Goal: Communication & Community: Connect with others

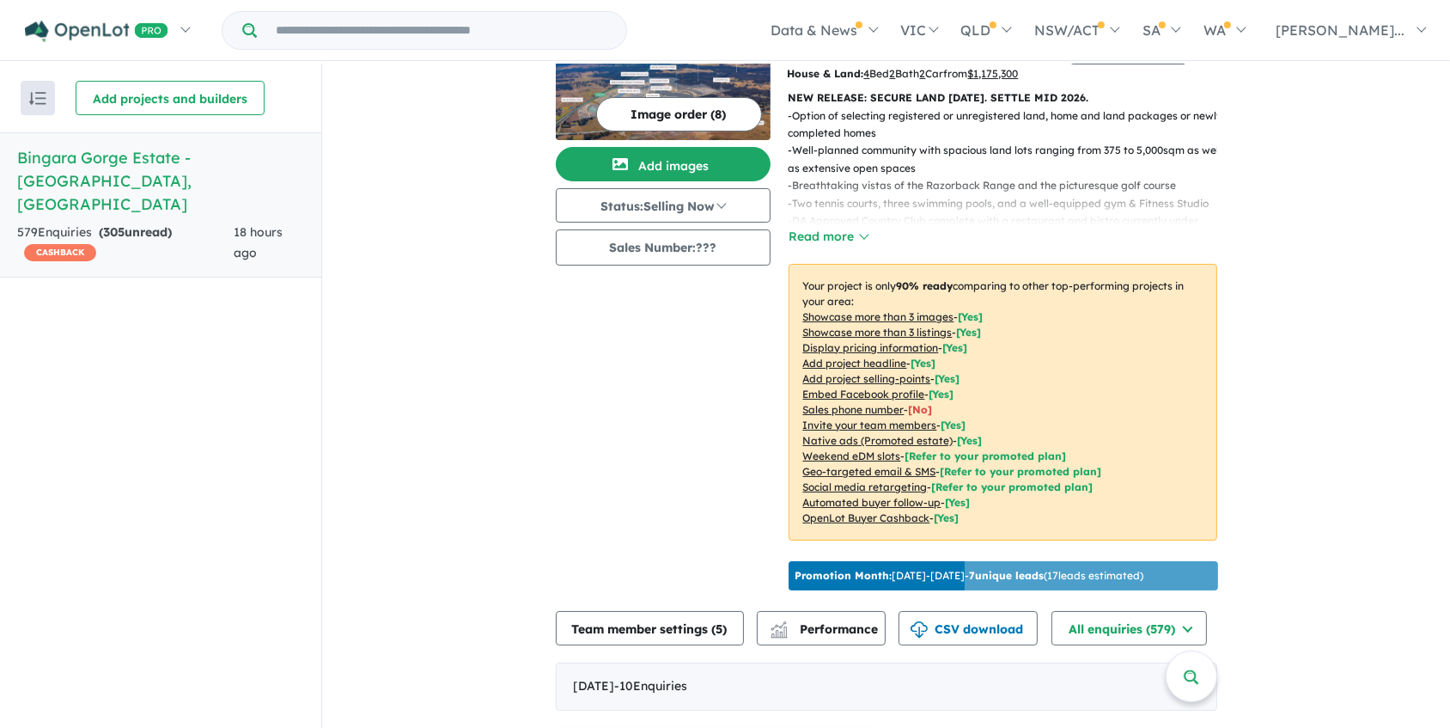
scroll to position [390, 0]
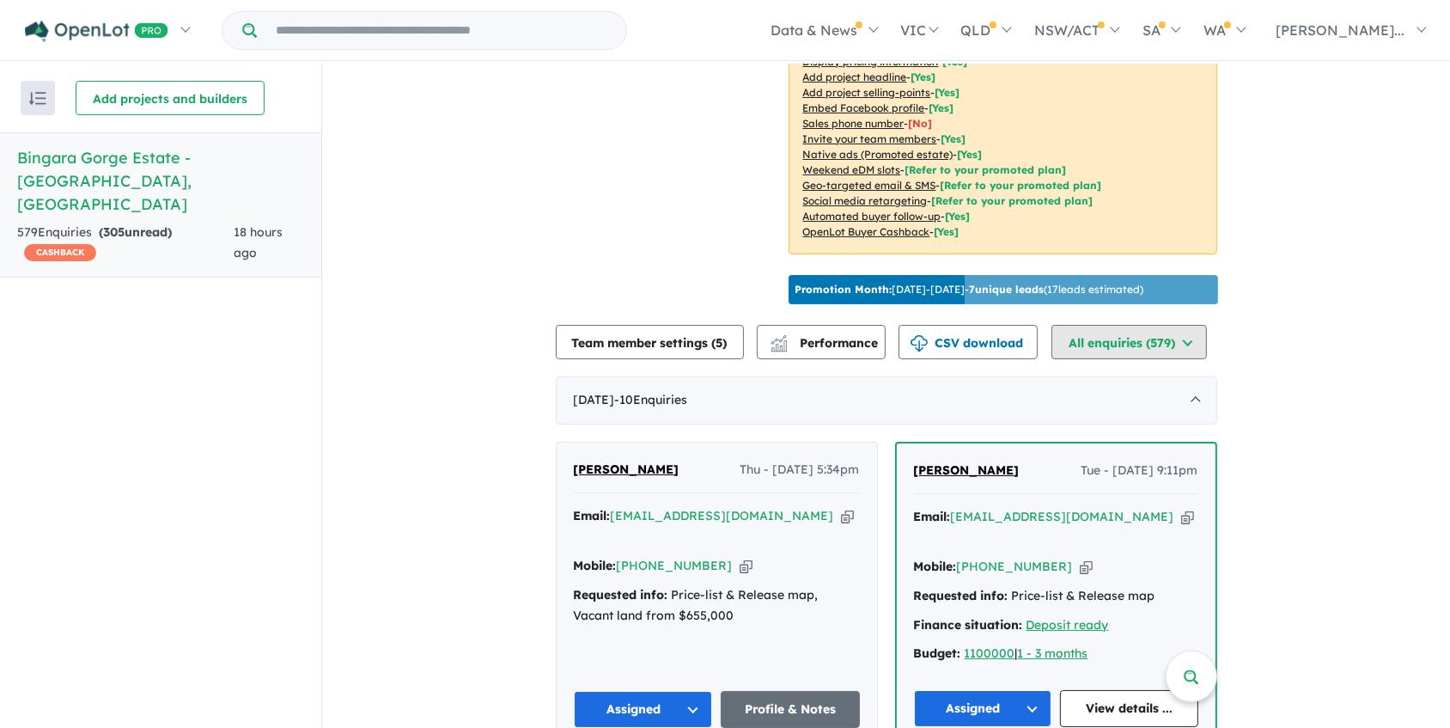
click at [1178, 339] on button "All enquiries ( 579 )" at bounding box center [1129, 342] width 155 height 34
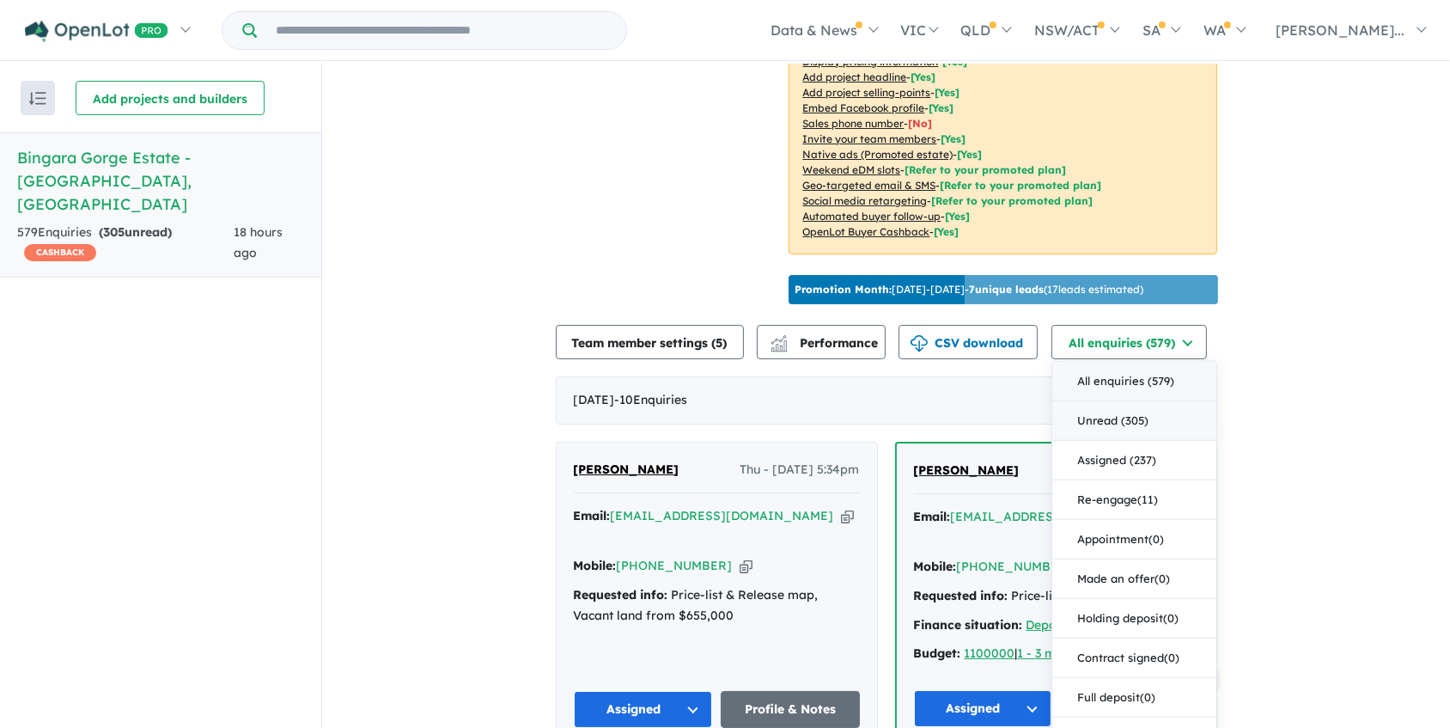
click at [1143, 412] on button "Unread (305)" at bounding box center [1134, 421] width 164 height 40
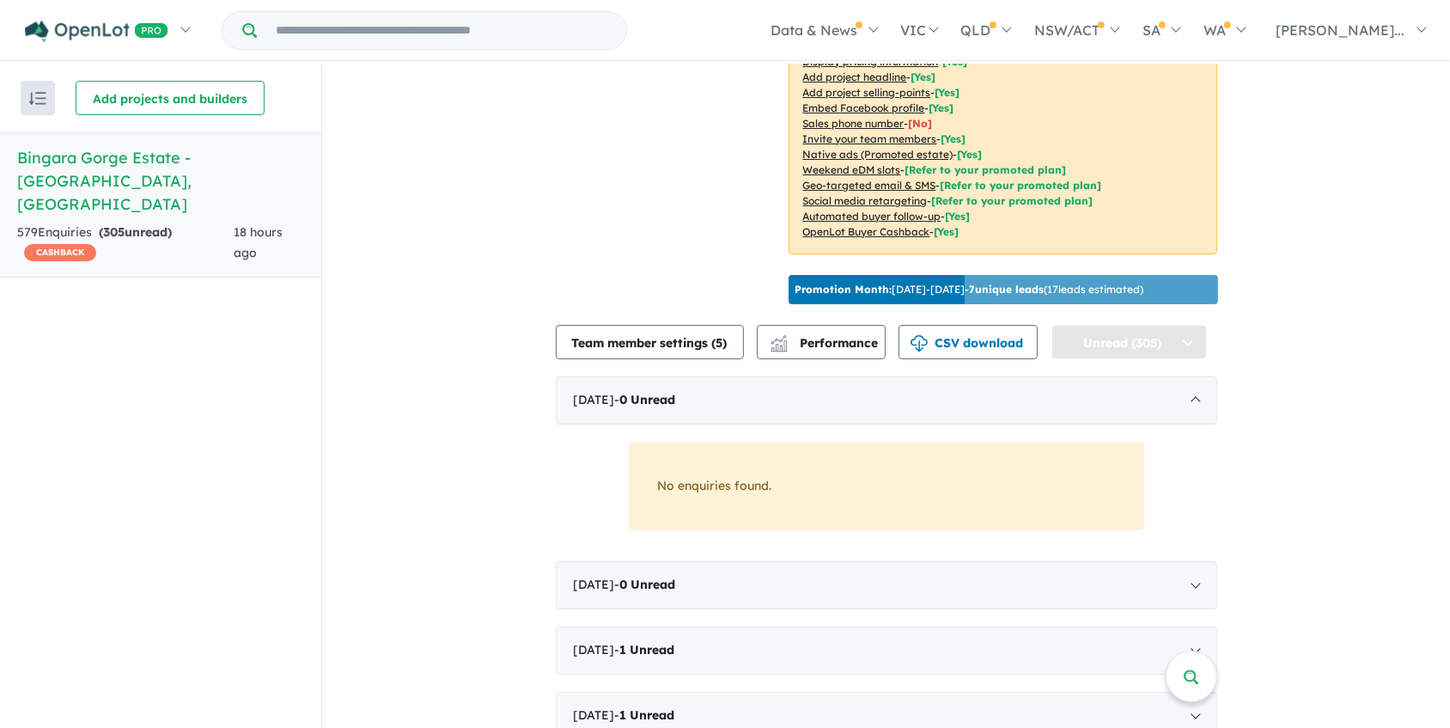
click at [1138, 335] on button "Unread (305)" at bounding box center [1129, 342] width 155 height 34
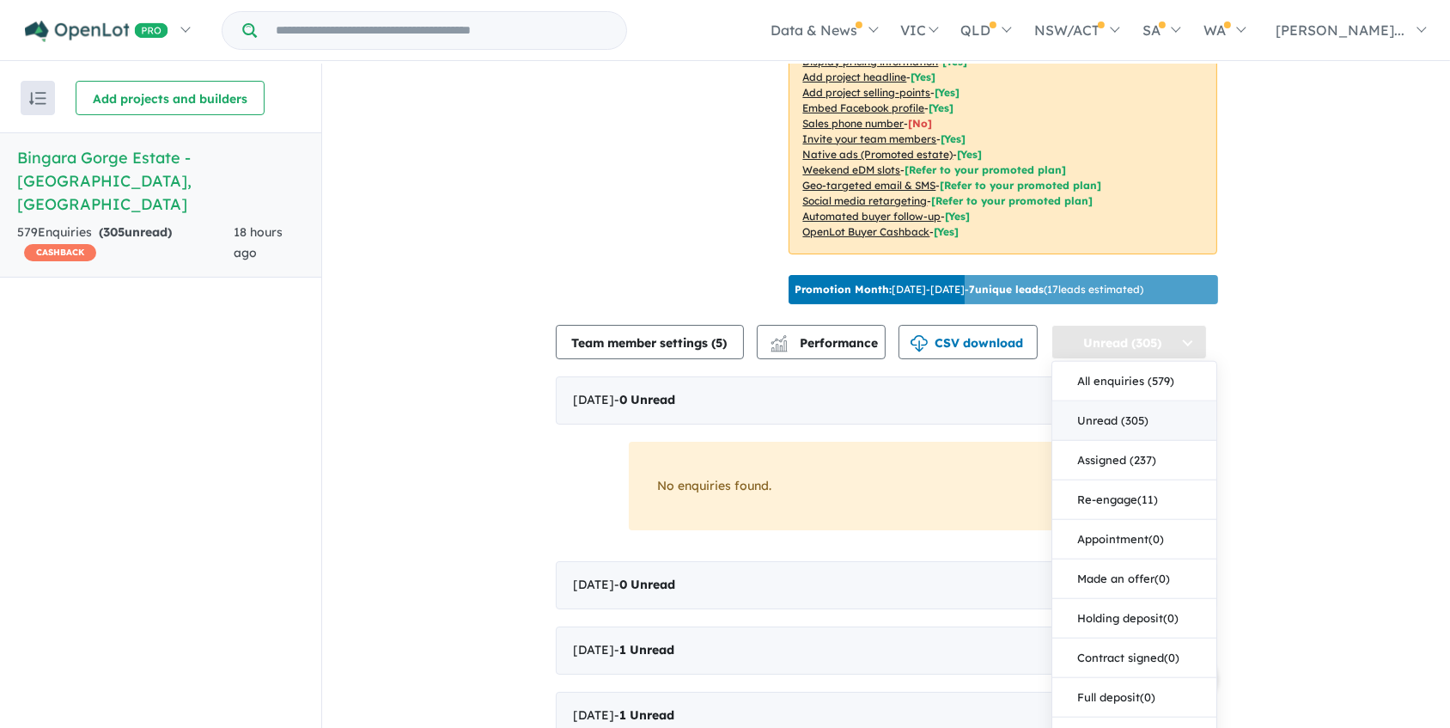
click at [1138, 335] on button "Unread (305)" at bounding box center [1129, 342] width 155 height 34
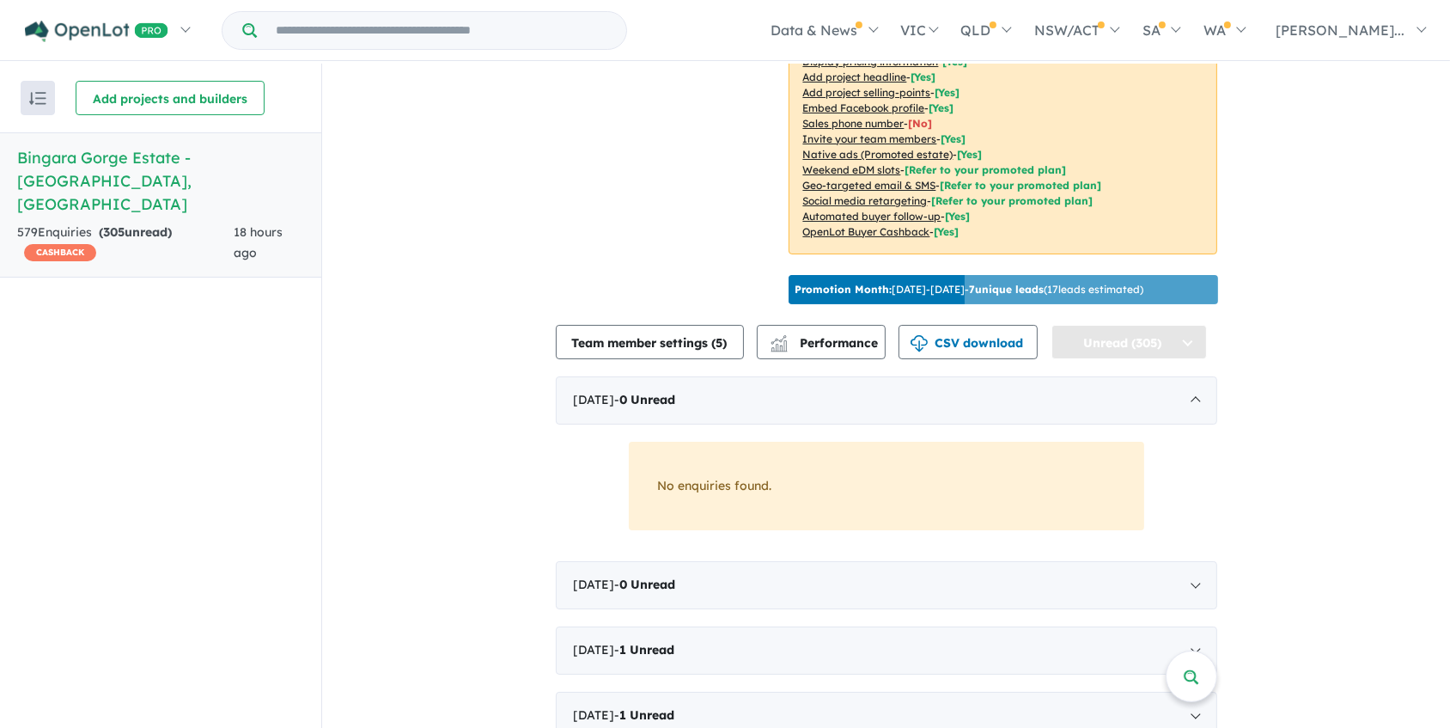
click at [1138, 335] on button "Unread (305)" at bounding box center [1129, 342] width 155 height 34
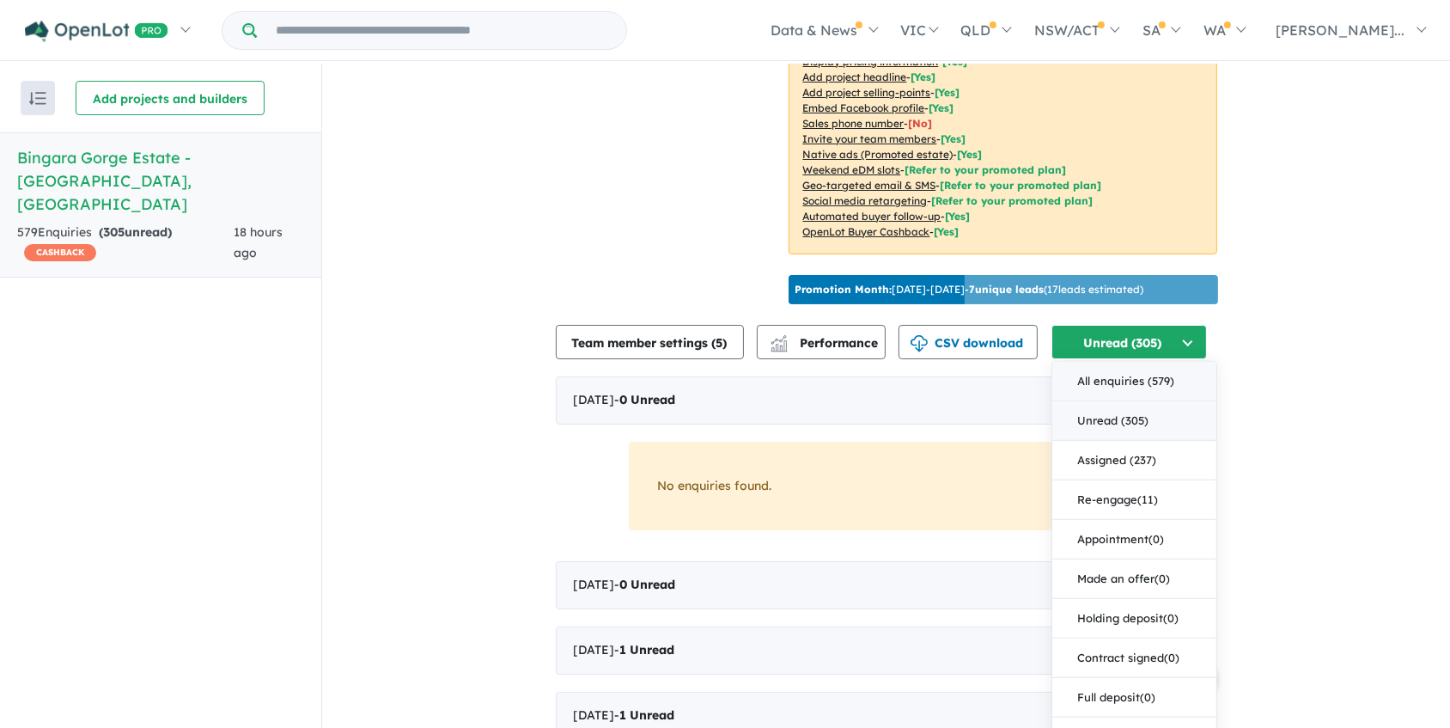
click at [1124, 362] on button "All enquiries ( 579 )" at bounding box center [1134, 382] width 164 height 40
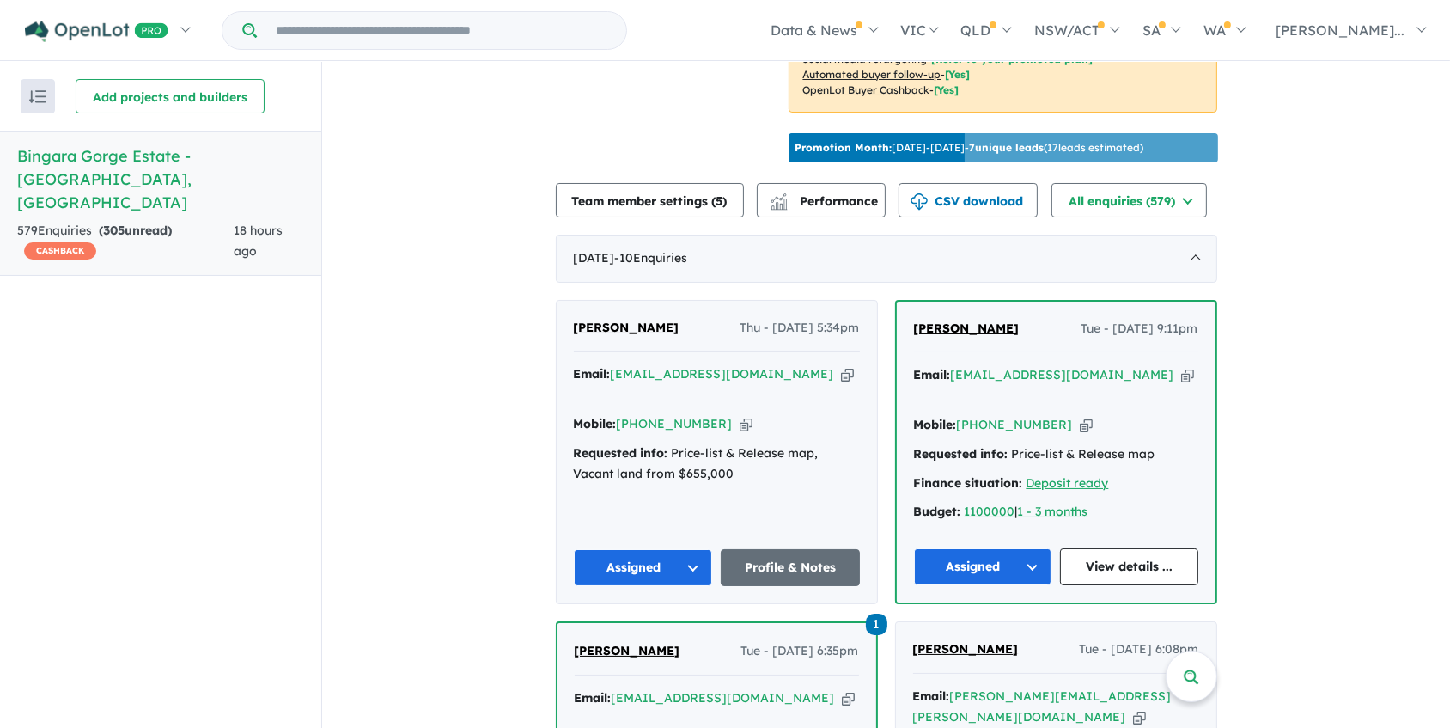
scroll to position [546, 0]
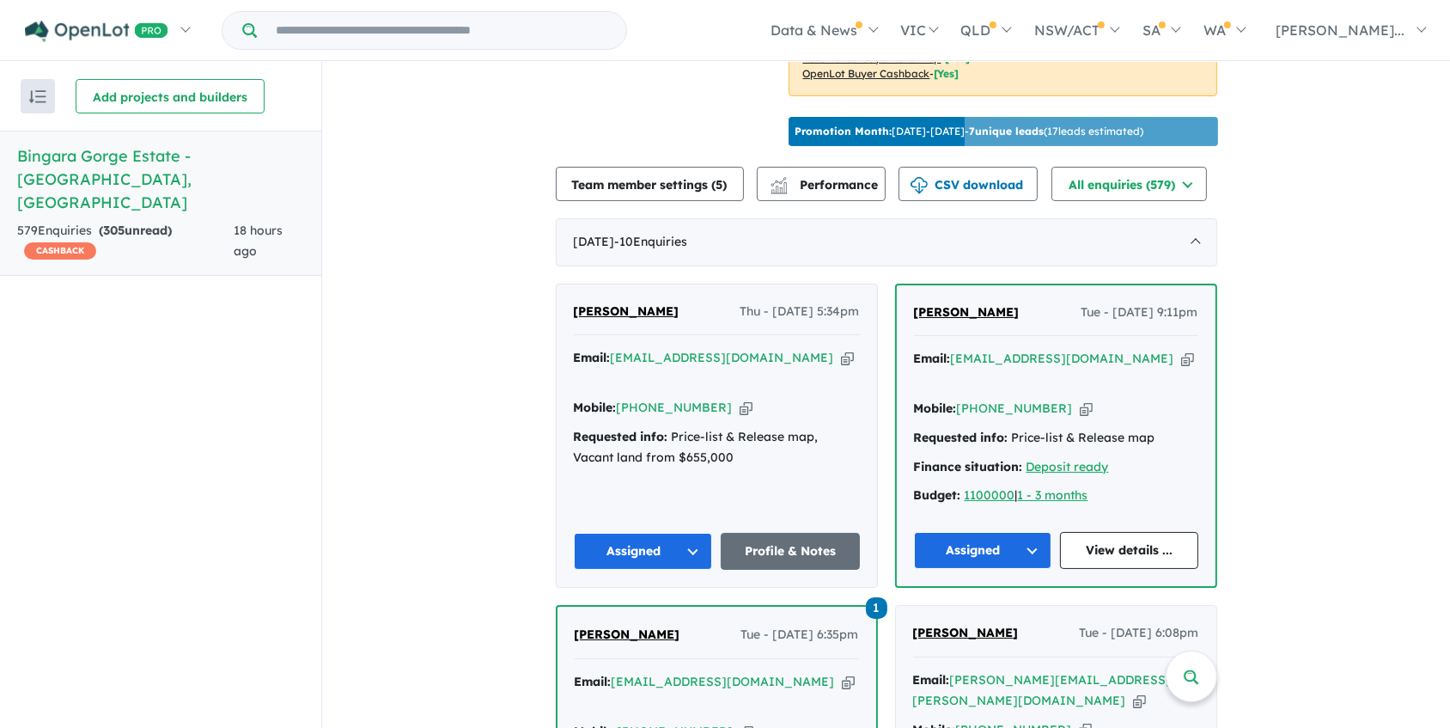
click at [841, 351] on icon "button" at bounding box center [847, 358] width 13 height 18
click at [688, 533] on button "Assigned" at bounding box center [643, 551] width 139 height 37
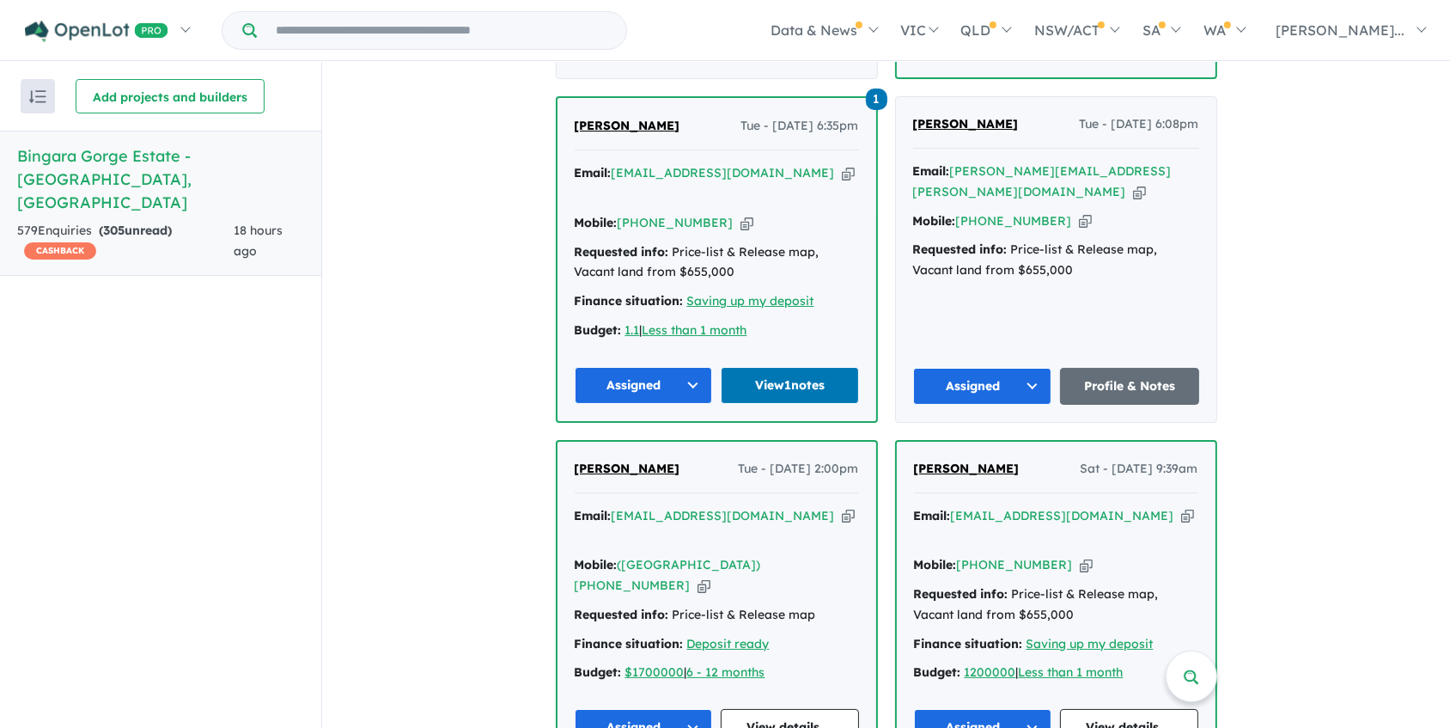
scroll to position [1171, 0]
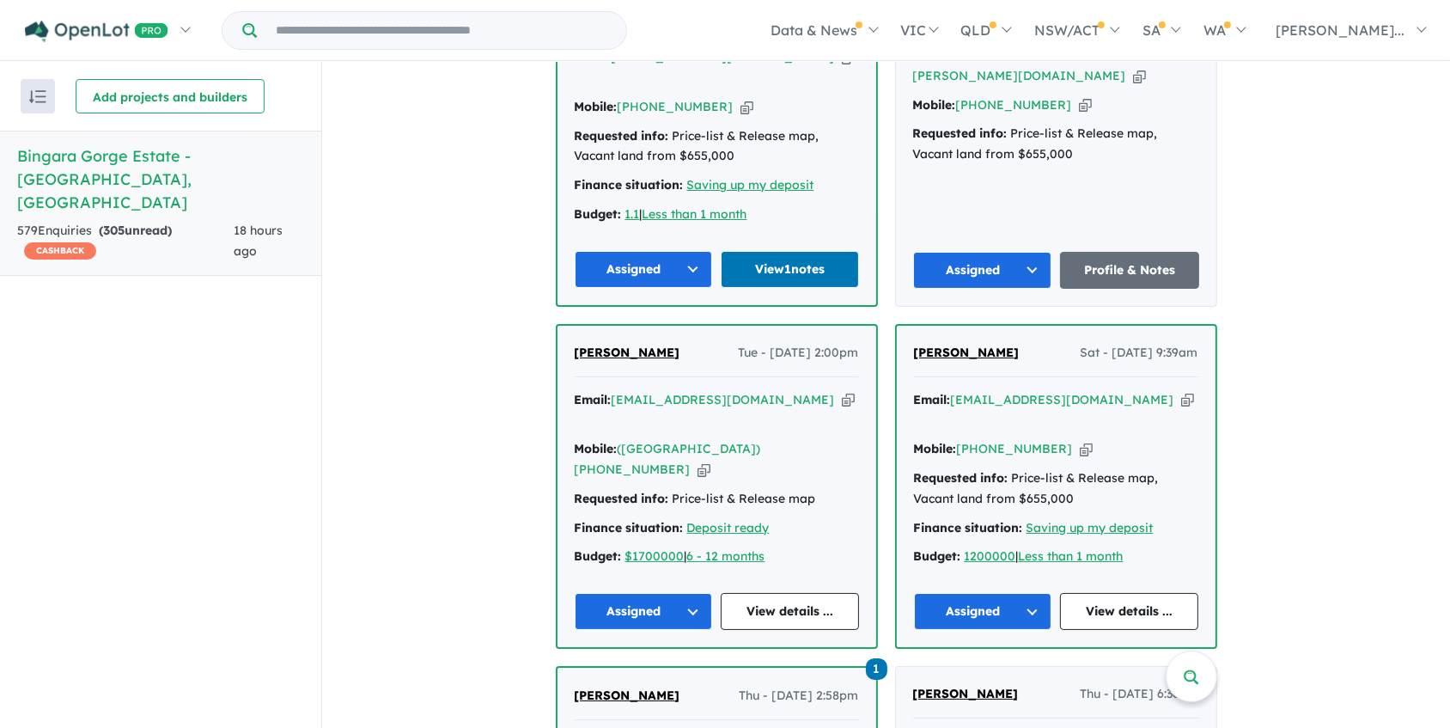
click at [842, 391] on icon "button" at bounding box center [848, 400] width 13 height 18
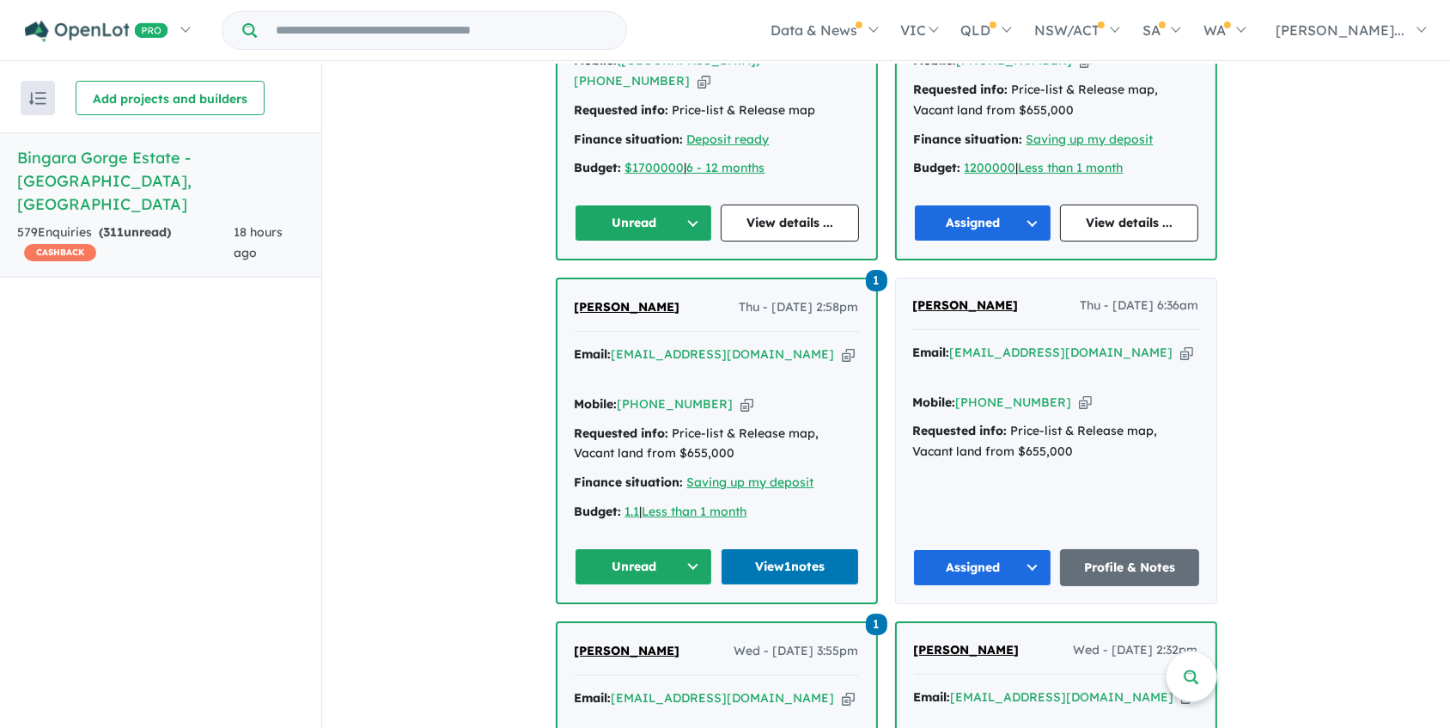
scroll to position [1562, 0]
click at [622, 547] on button "Unread" at bounding box center [644, 565] width 138 height 37
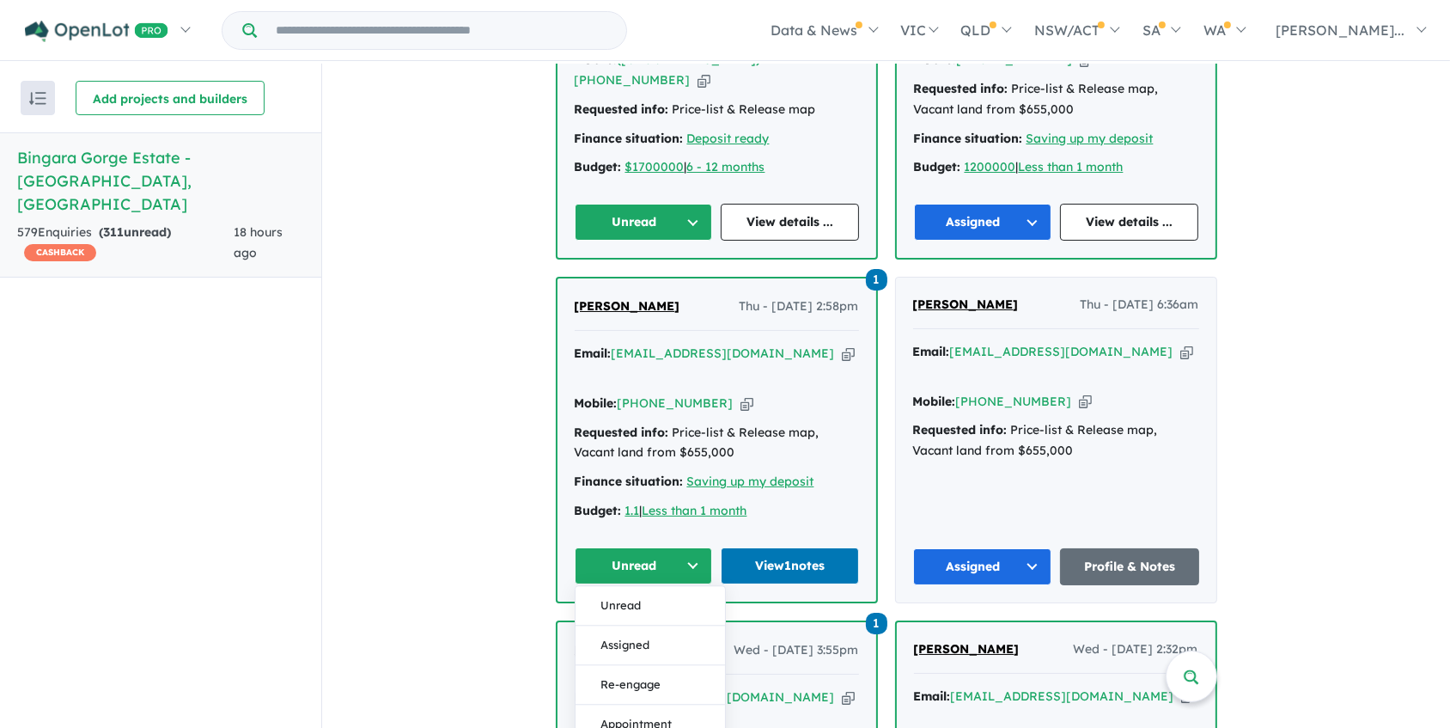
drag, startPoint x: 393, startPoint y: 425, endPoint x: 288, endPoint y: 86, distance: 355.2
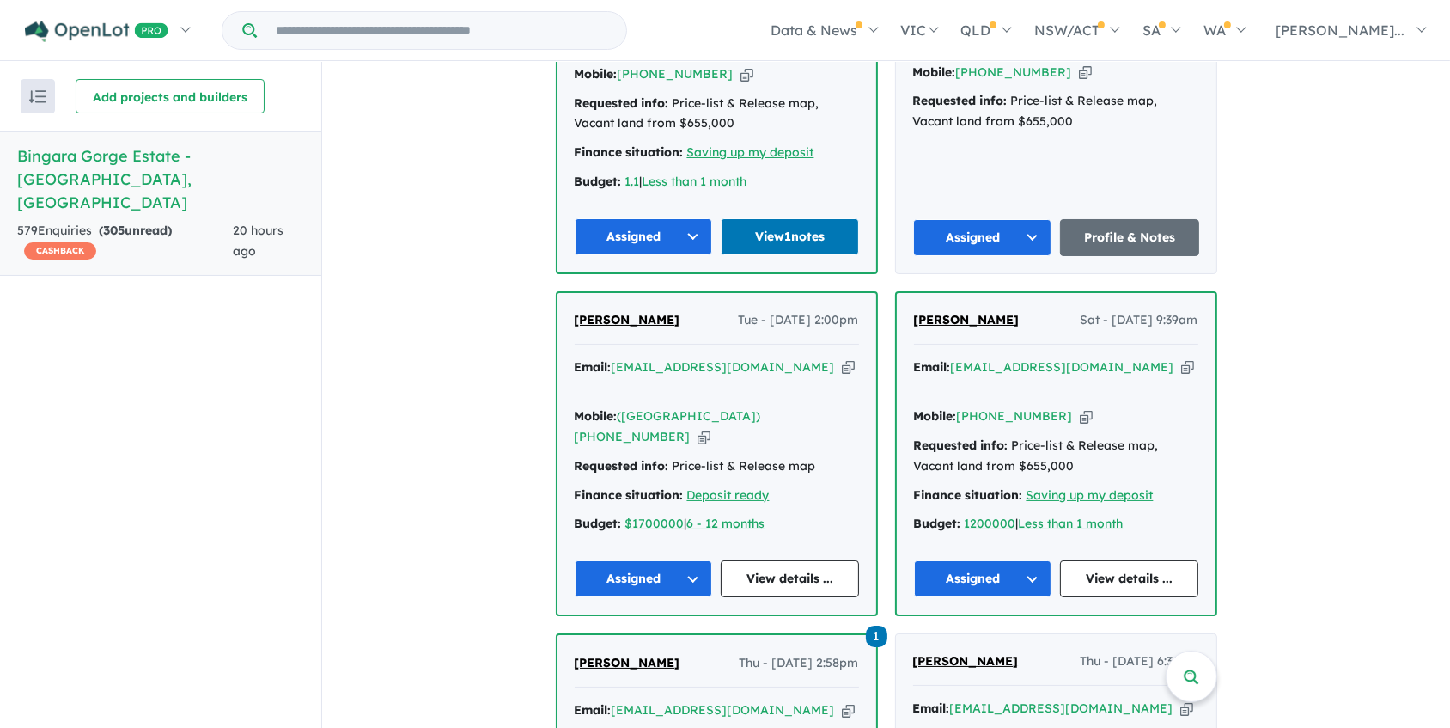
scroll to position [1249, 0]
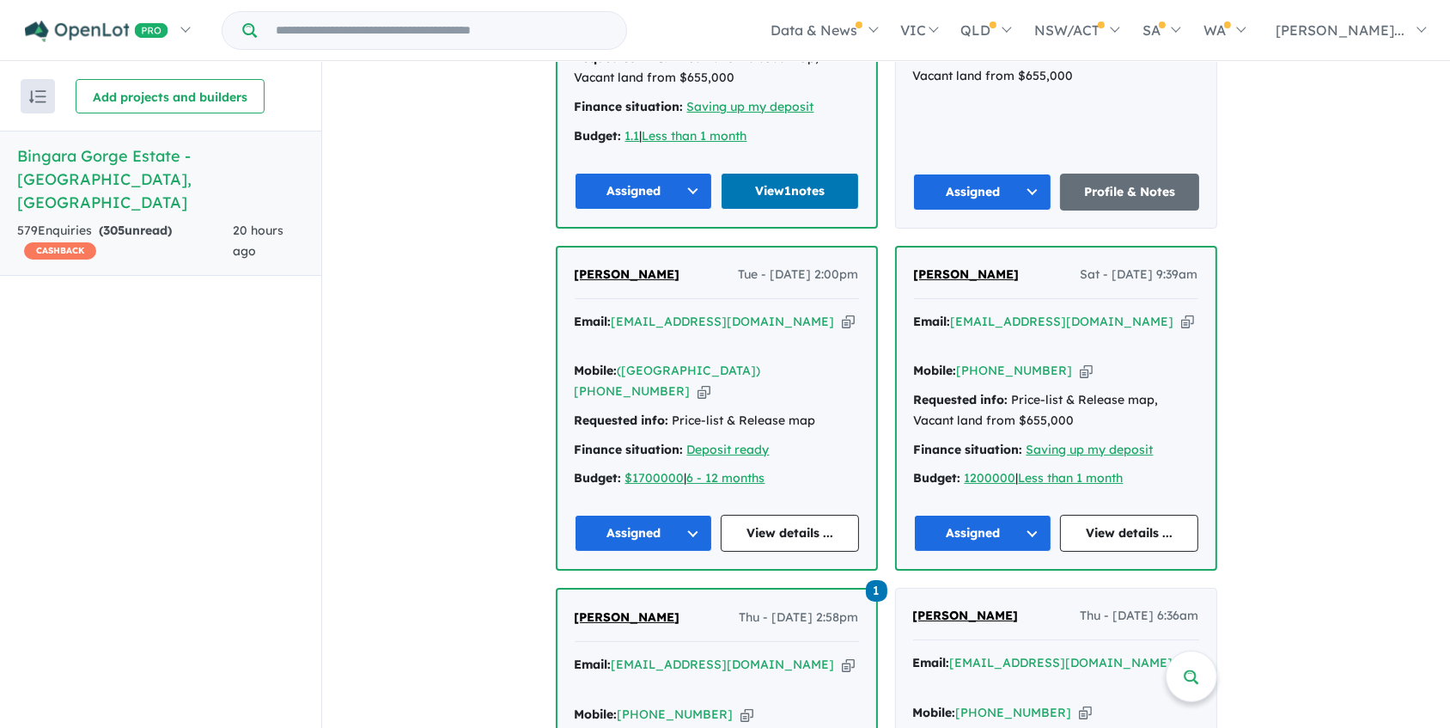
click at [1181, 313] on icon "button" at bounding box center [1187, 322] width 13 height 18
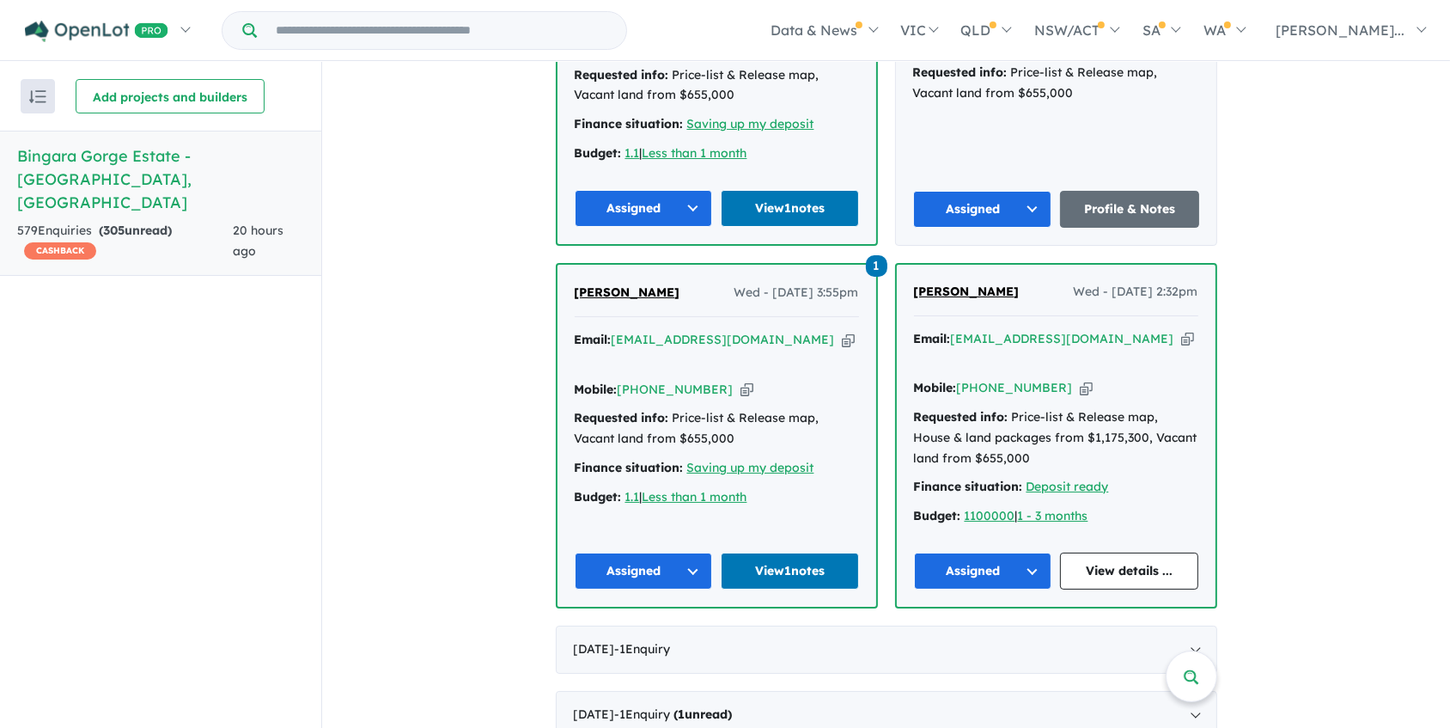
scroll to position [1952, 0]
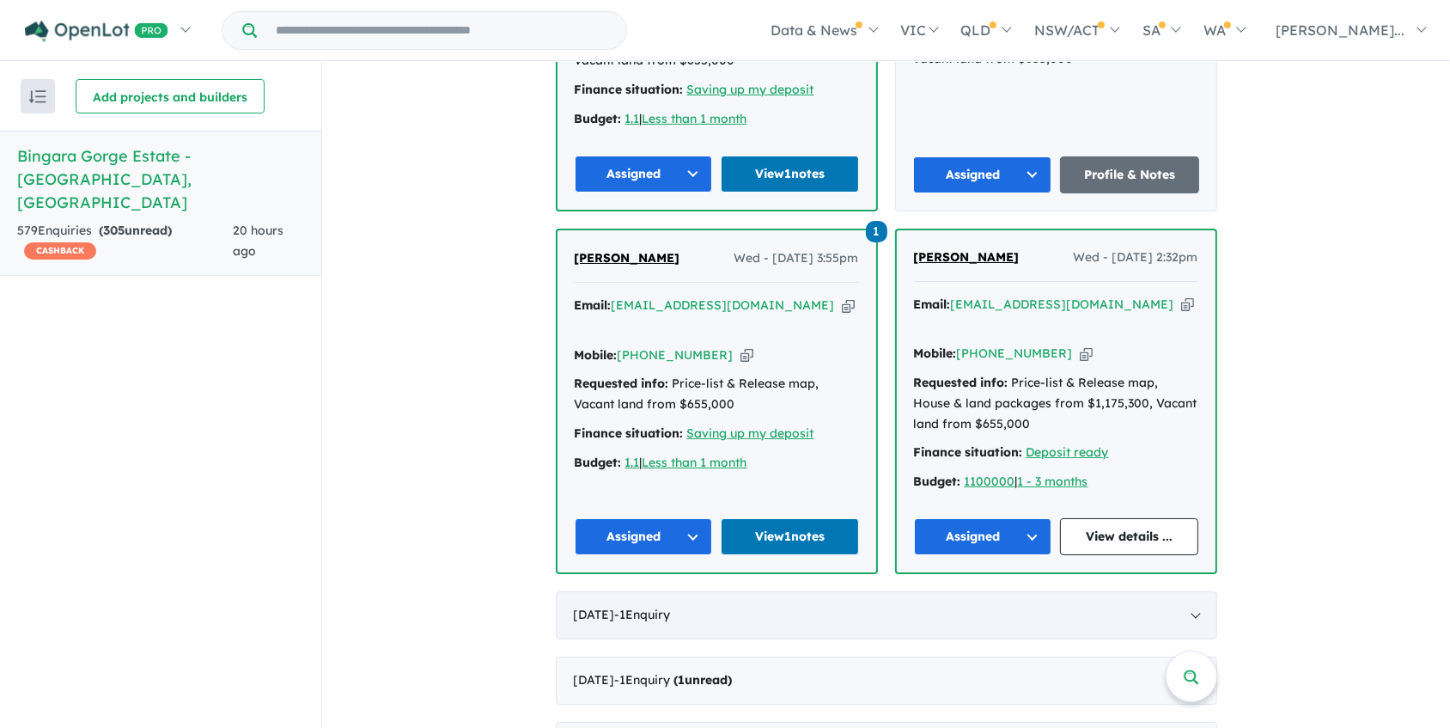
click at [1098, 591] on div "August 2025 - 1 Enquir y ( 0 unread)" at bounding box center [887, 615] width 662 height 48
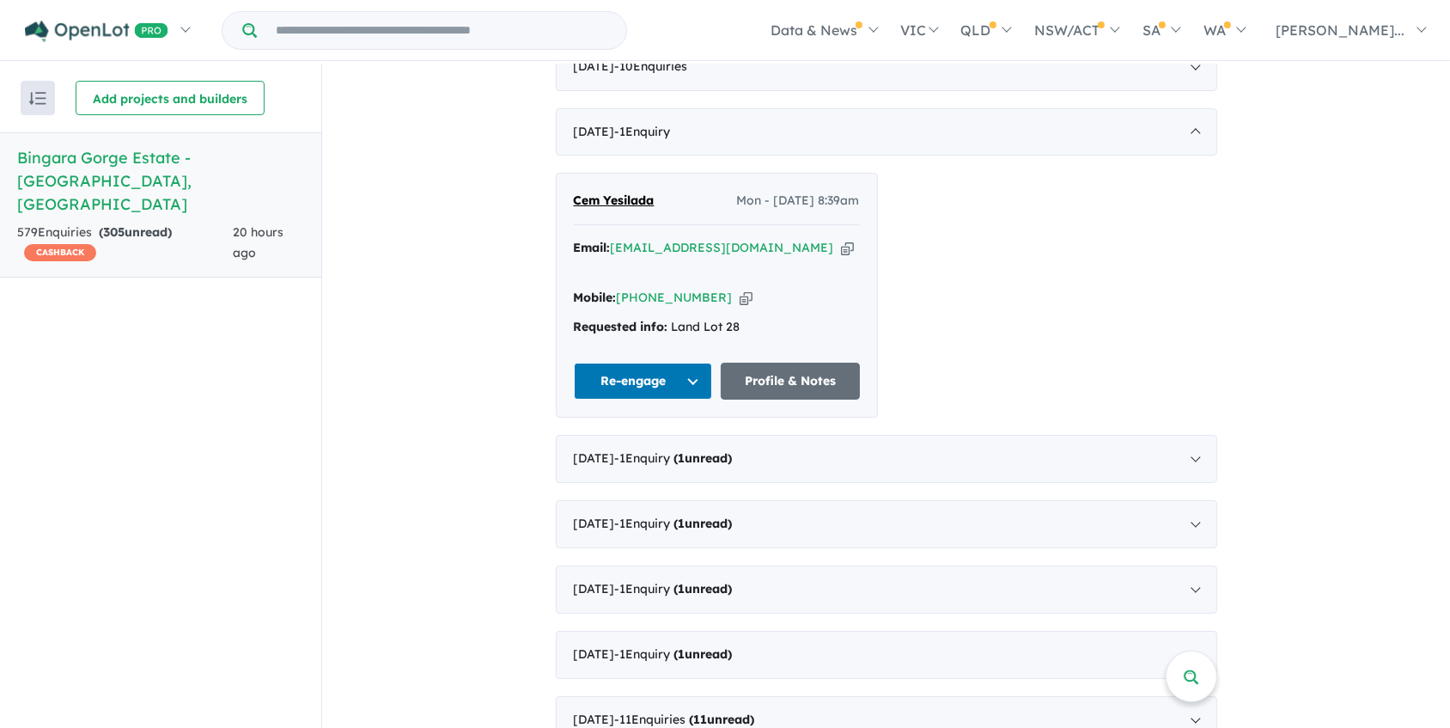
scroll to position [529, 0]
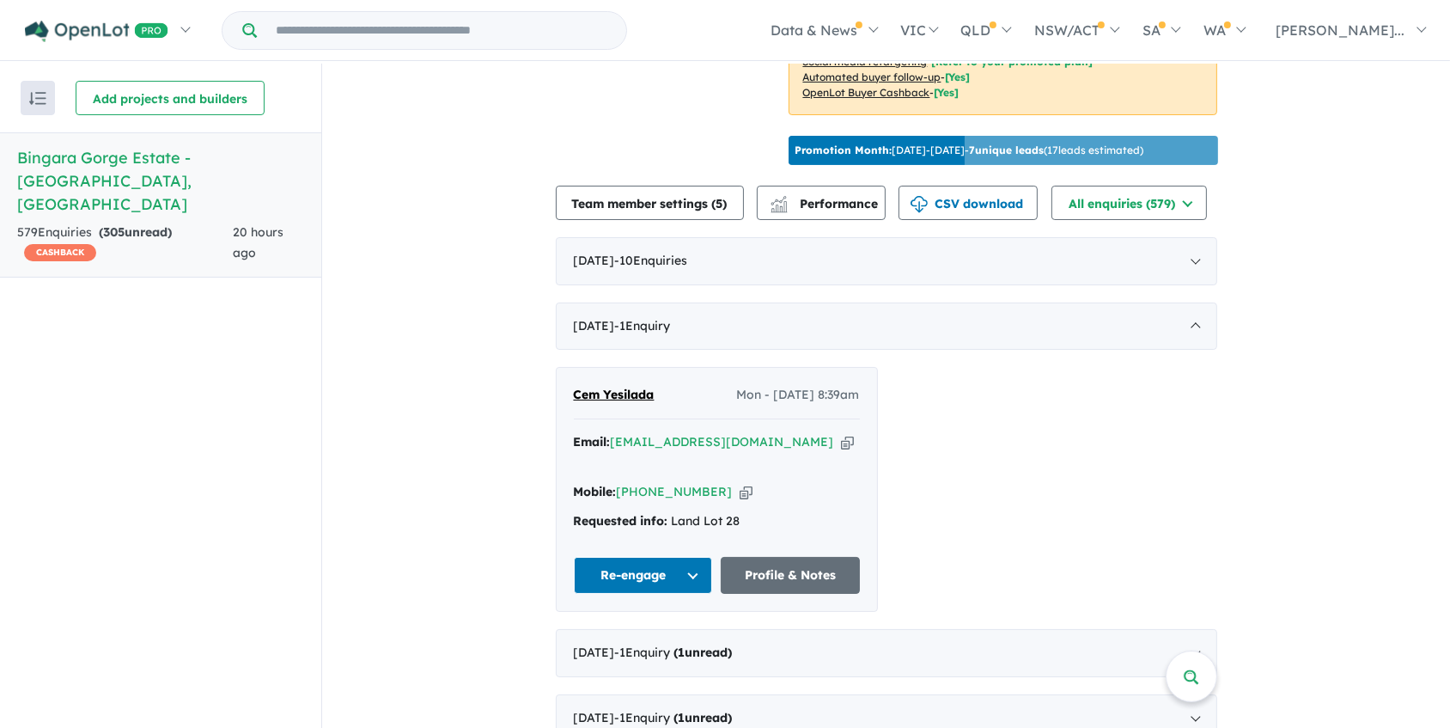
click at [841, 435] on icon "button" at bounding box center [847, 442] width 13 height 18
click at [740, 483] on icon "button" at bounding box center [746, 492] width 13 height 18
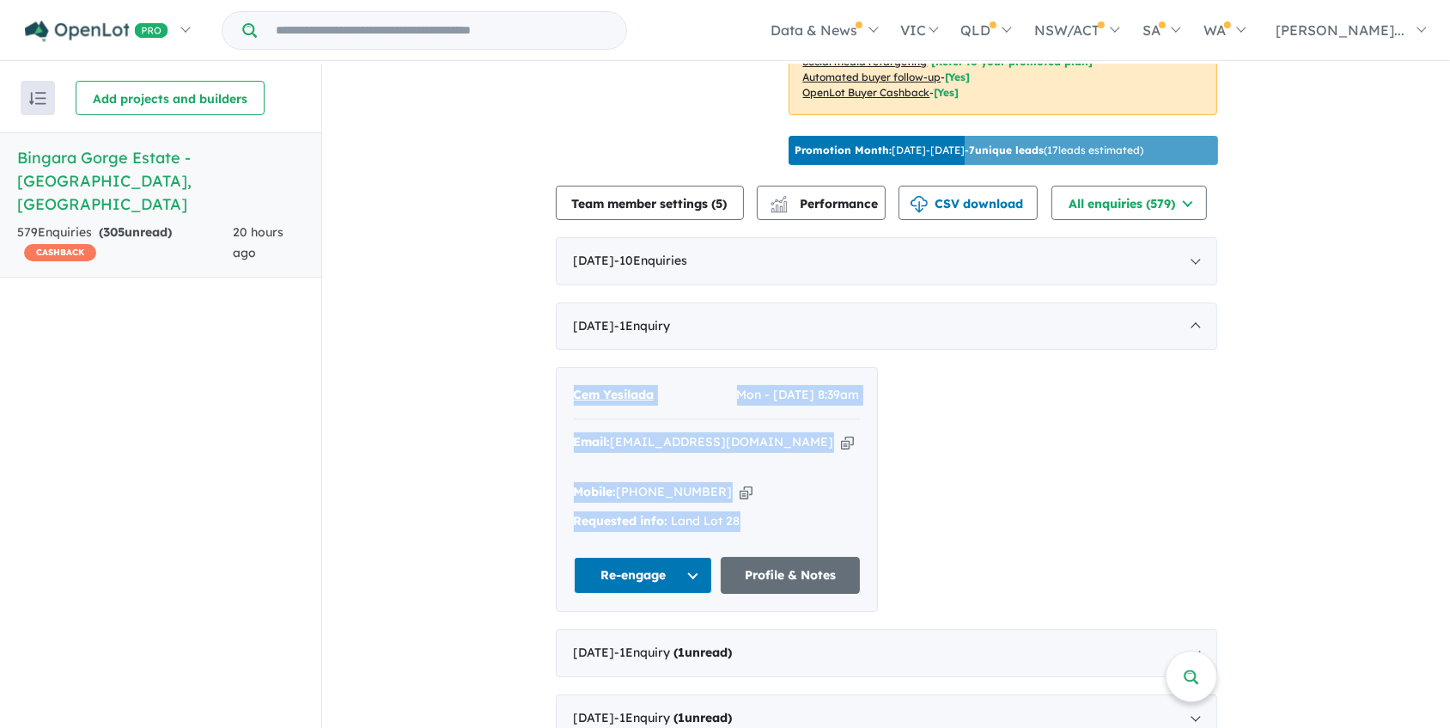
drag, startPoint x: 566, startPoint y: 380, endPoint x: 843, endPoint y: 489, distance: 297.4
click at [843, 489] on div "Cem Yesilada Mon - 25/08/2025, 8:39am Email: cem.yesilada@cba.com.au Copied! Mo…" at bounding box center [717, 489] width 320 height 243
copy div "Cem Yesilada Mon - 25/08/2025, 8:39am Email: cem.yesilada@cba.com.au Copied! Mo…"
click at [657, 557] on button "Re-engage" at bounding box center [643, 575] width 139 height 37
click at [647, 636] on button "Assigned" at bounding box center [649, 656] width 149 height 40
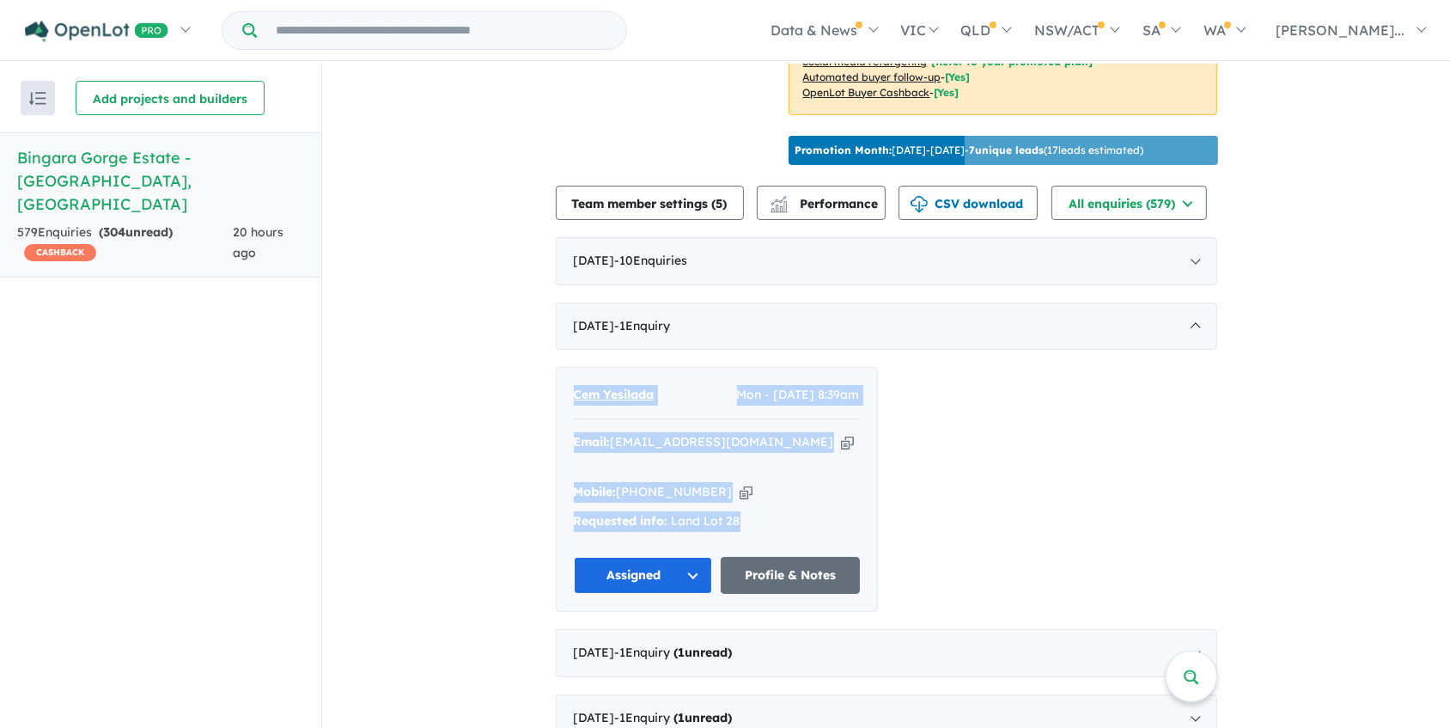
click at [102, 223] on div "579 Enquir ies ( 304 unread) CASHBACK" at bounding box center [125, 243] width 216 height 41
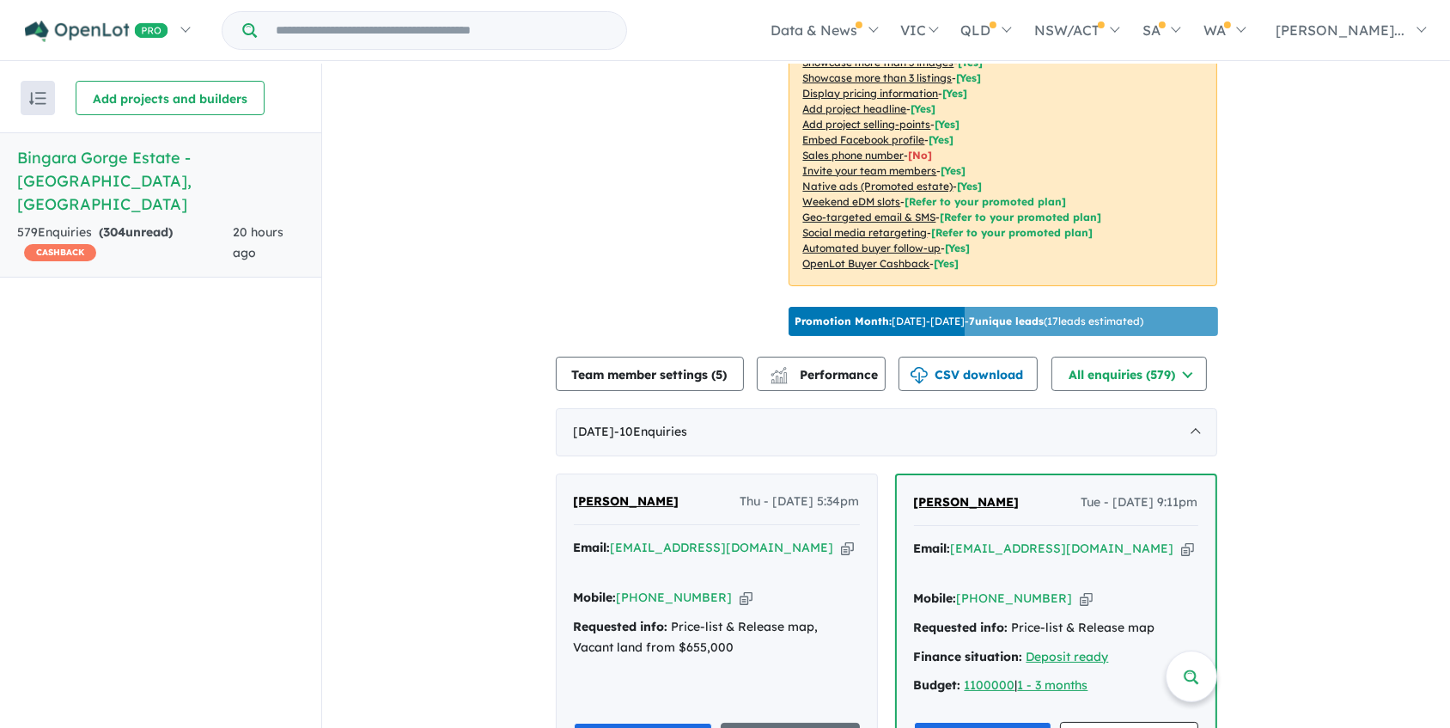
scroll to position [295, 0]
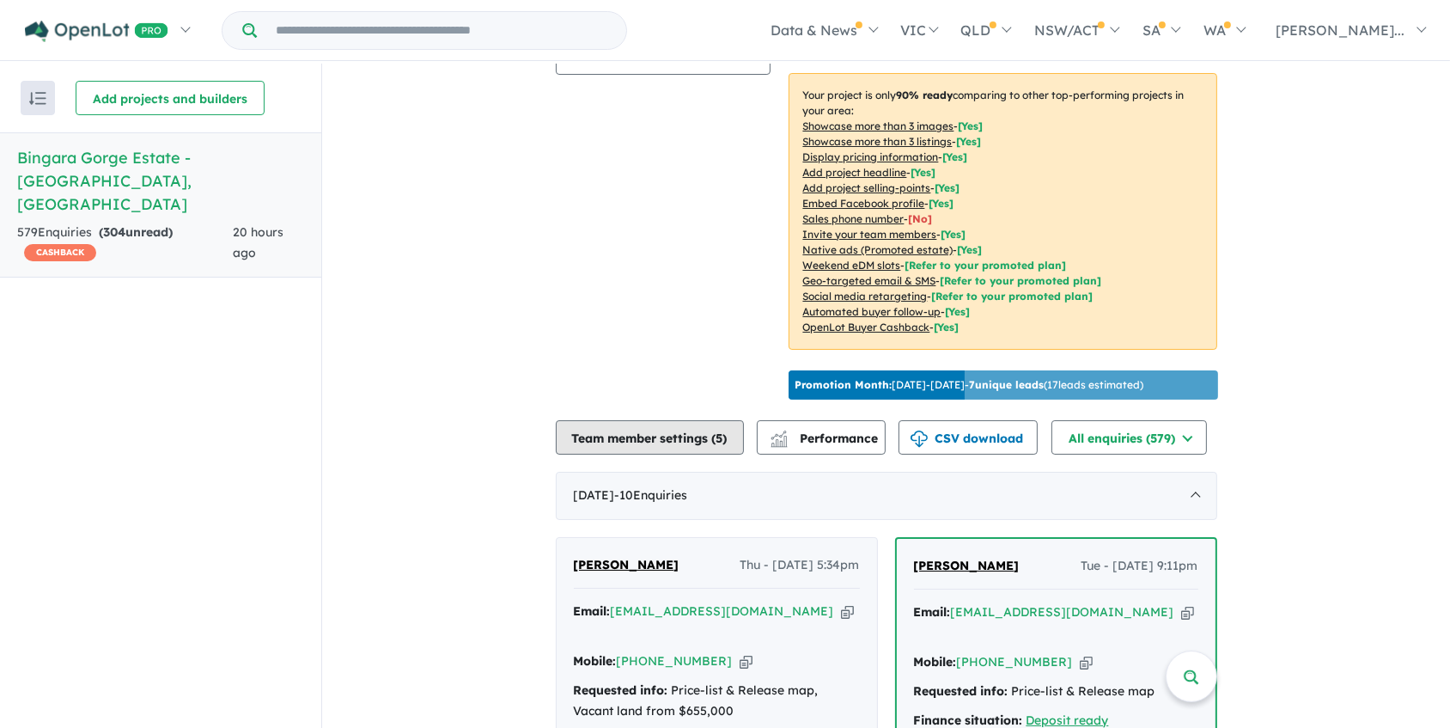
click at [704, 427] on button "Team member settings ( 5 )" at bounding box center [650, 437] width 188 height 34
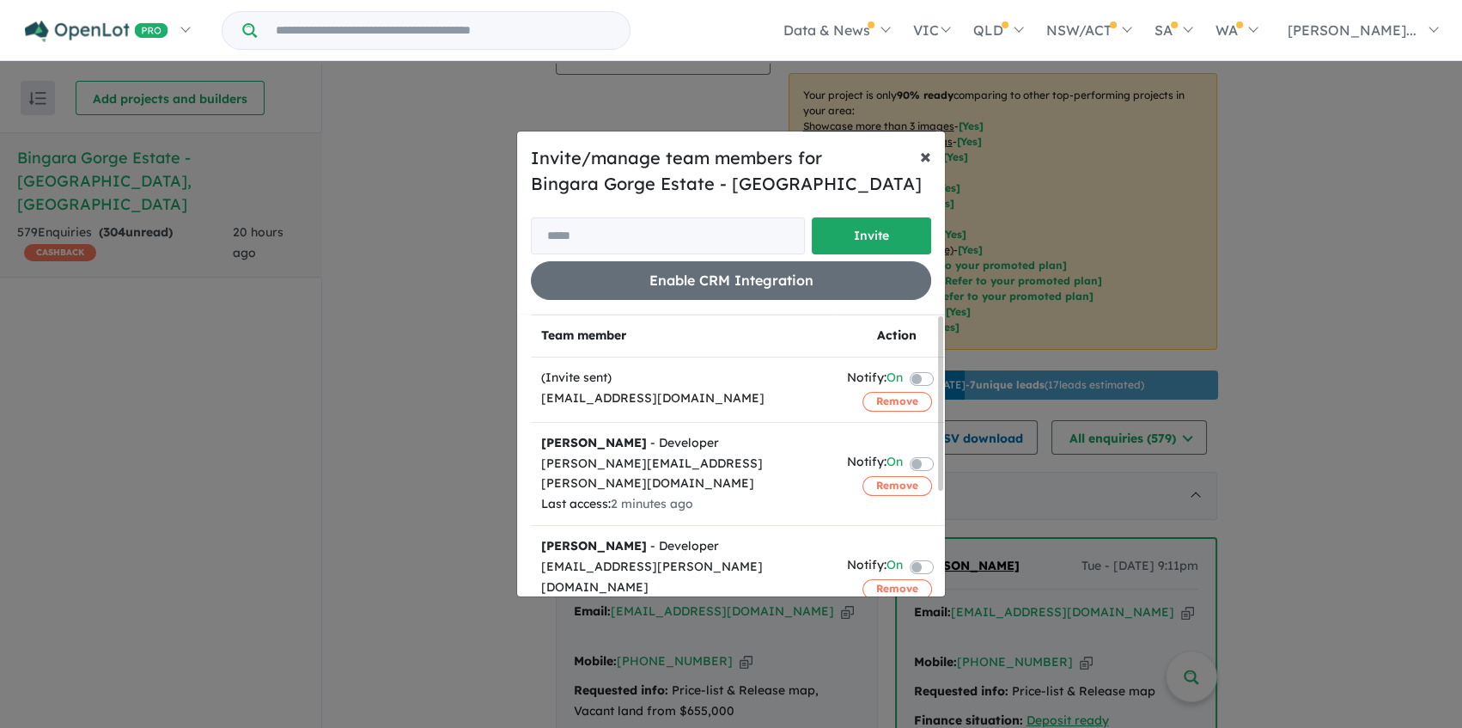
click at [920, 155] on span "×" at bounding box center [925, 156] width 11 height 26
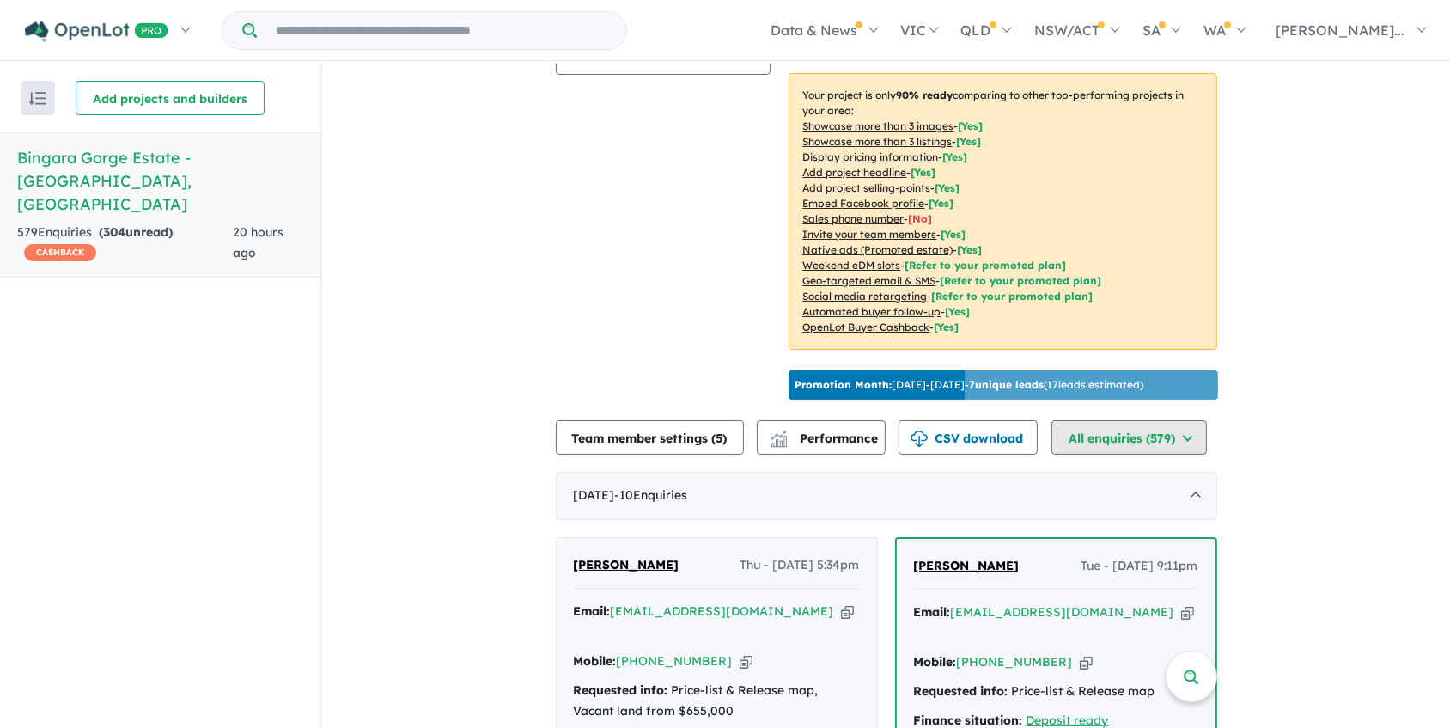
click at [1096, 430] on button "All enquiries ( 579 )" at bounding box center [1129, 437] width 155 height 34
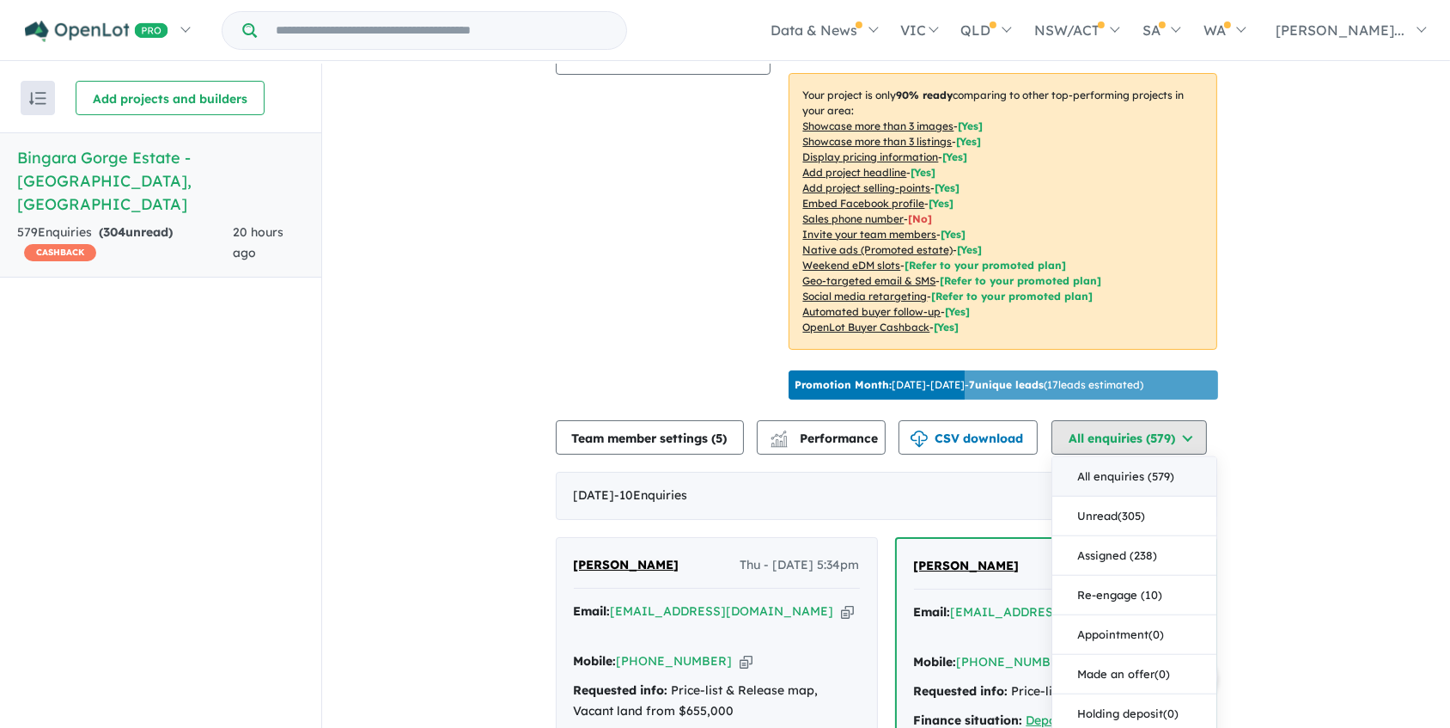
click at [1096, 430] on button "All enquiries ( 579 )" at bounding box center [1129, 437] width 155 height 34
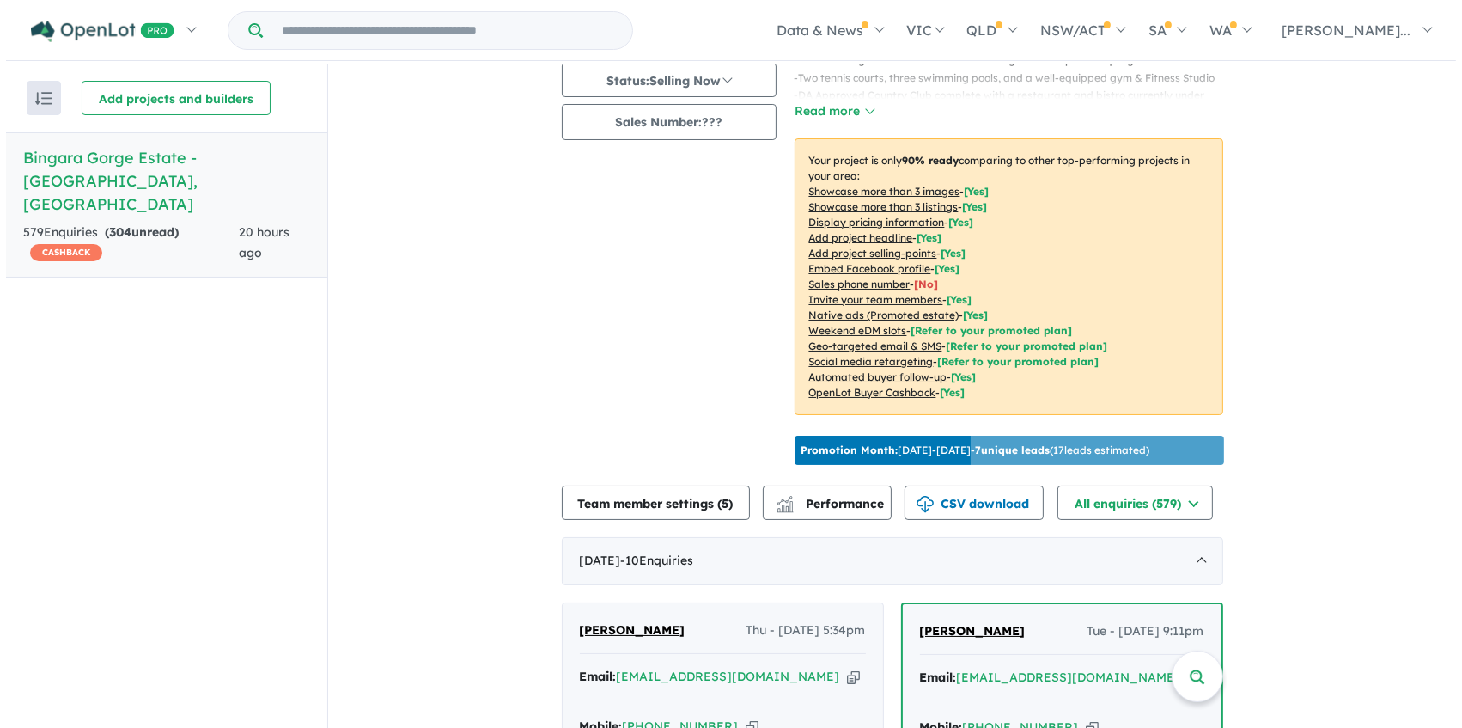
scroll to position [234, 0]
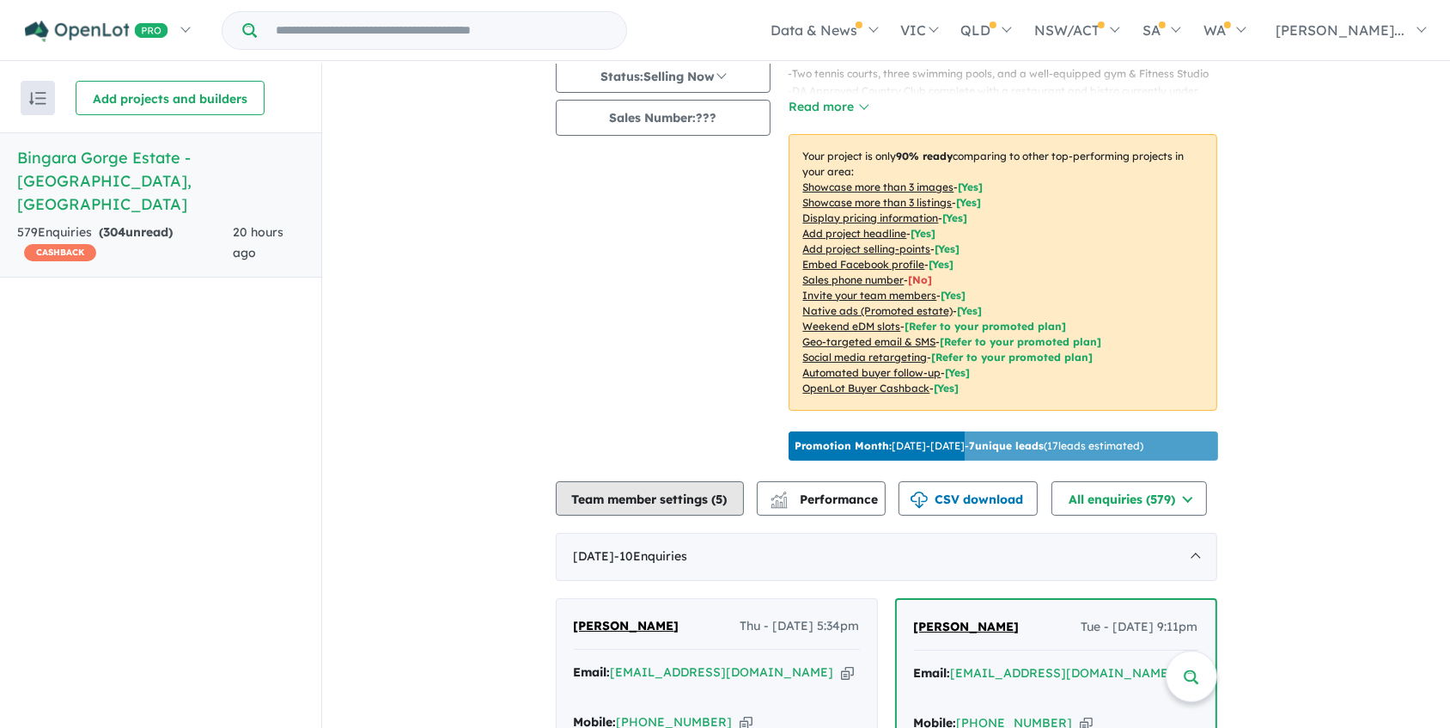
click at [682, 488] on button "Team member settings ( 5 )" at bounding box center [650, 498] width 188 height 34
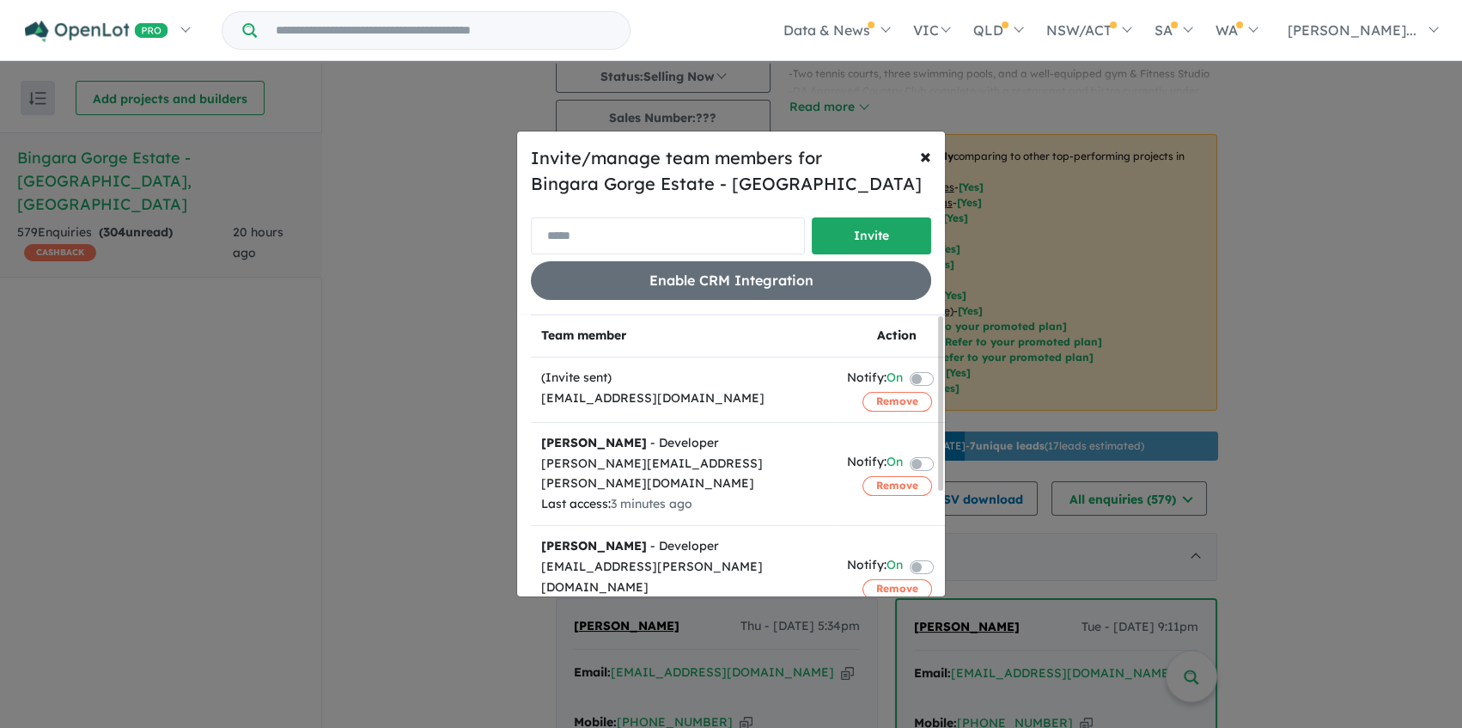
click at [644, 226] on input "email" at bounding box center [668, 235] width 274 height 37
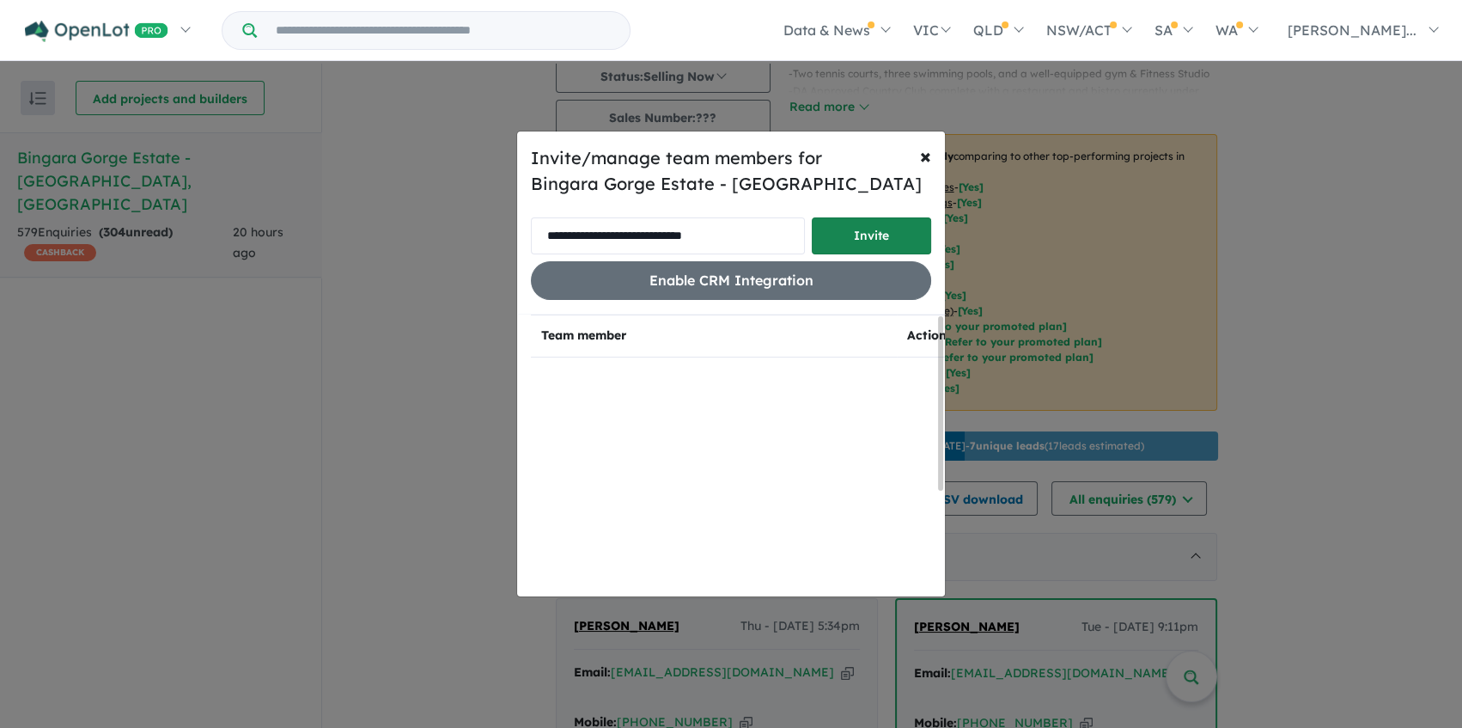
type input "**********"
click at [869, 235] on button "Invite" at bounding box center [871, 235] width 119 height 37
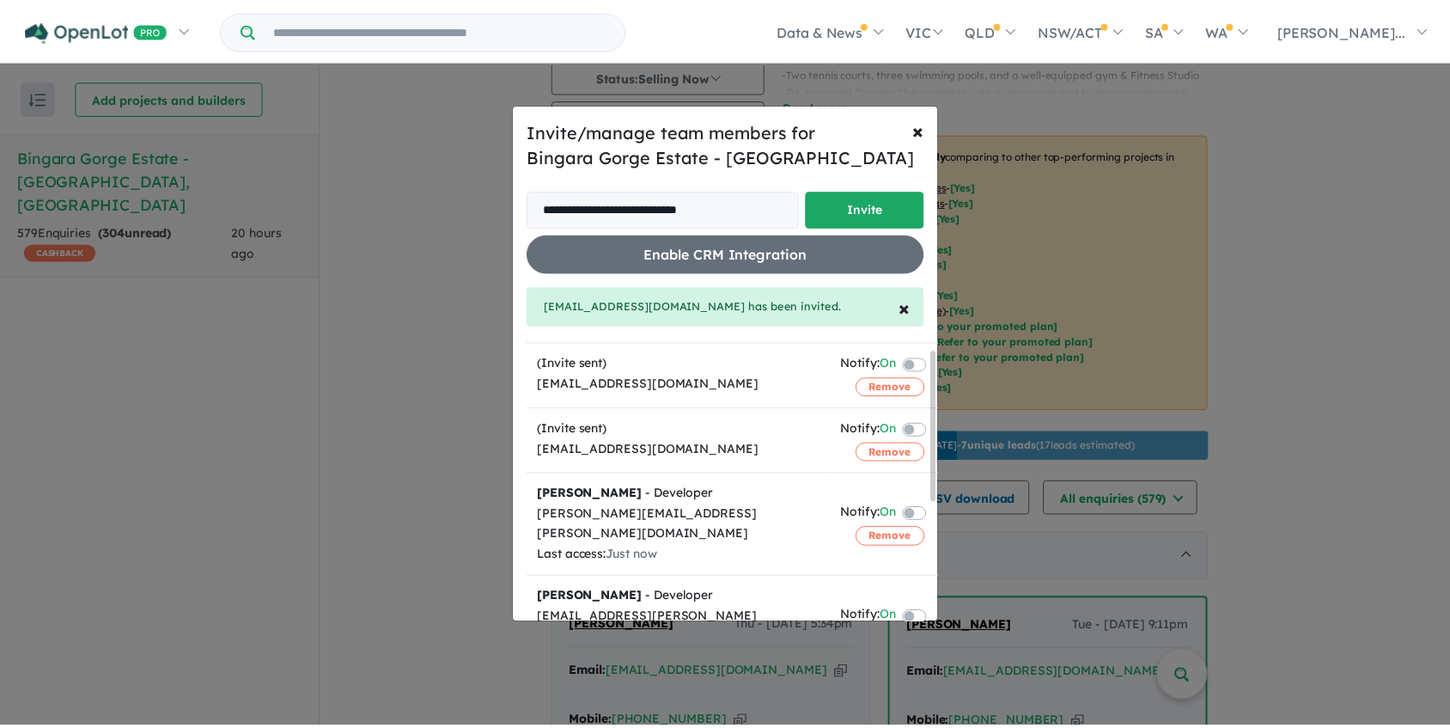
scroll to position [0, 0]
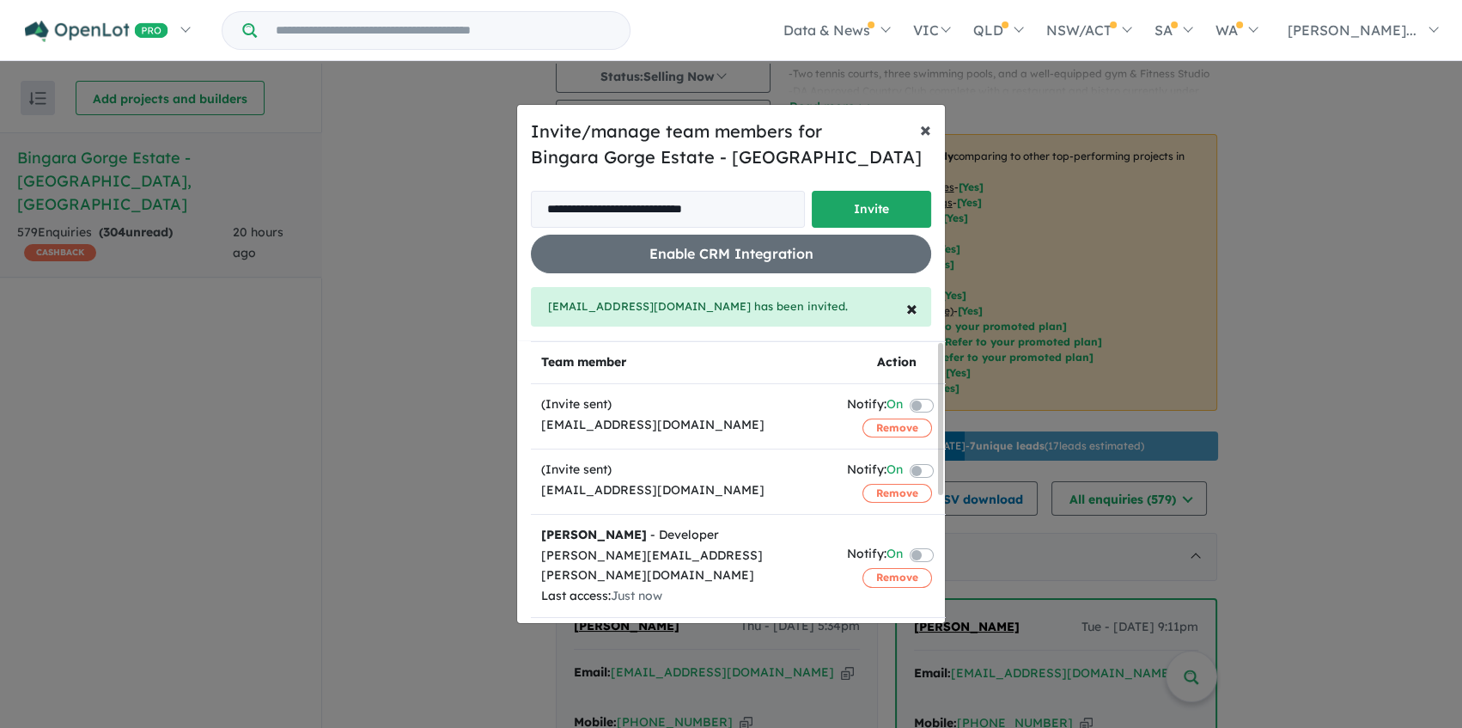
click at [925, 122] on span "×" at bounding box center [925, 129] width 11 height 26
